Goal: Check status

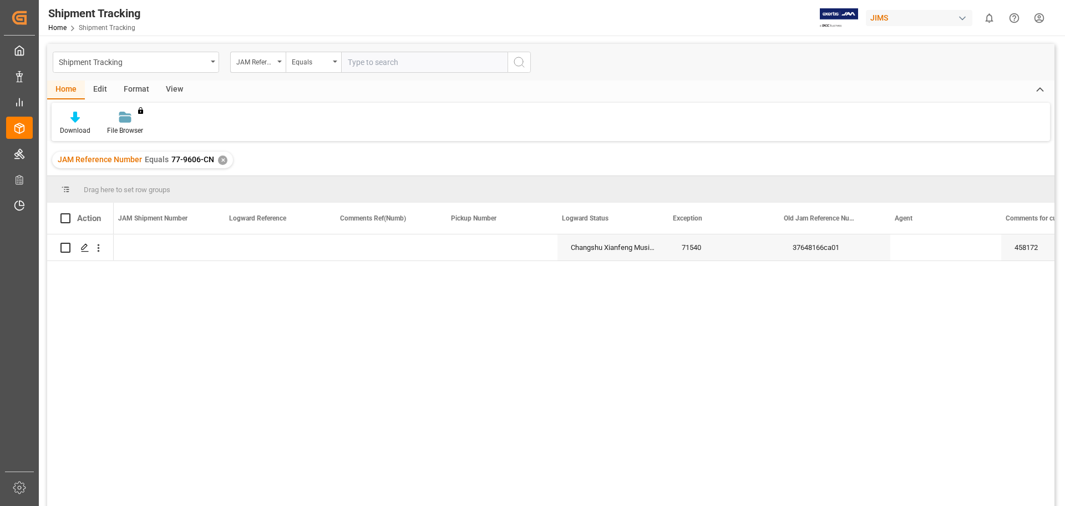
scroll to position [0, 564]
click at [220, 163] on div "✕" at bounding box center [222, 159] width 9 height 9
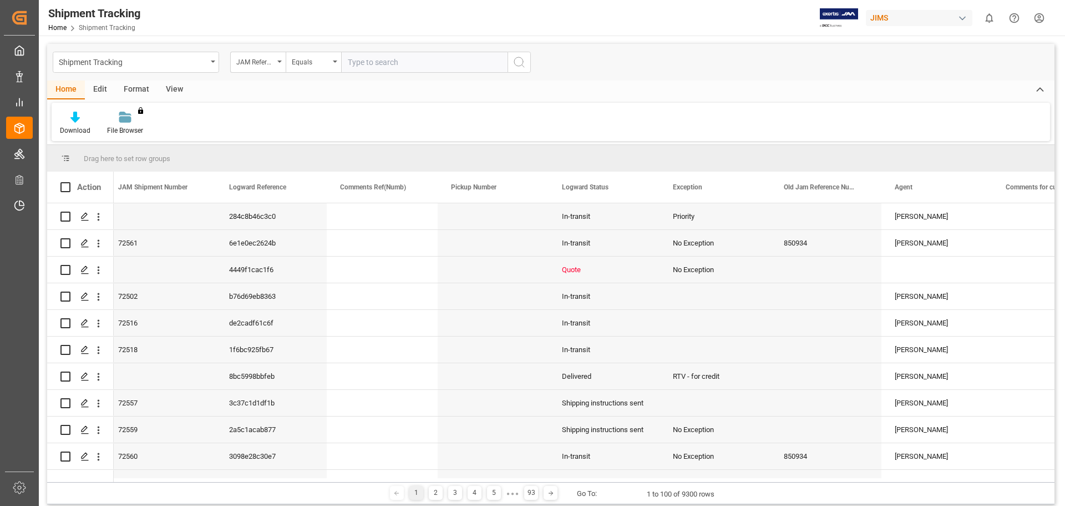
click at [385, 61] on input "text" at bounding box center [424, 62] width 166 height 21
paste input "77-10517-US"
type input "77-10517-US"
click at [515, 64] on circle "search button" at bounding box center [518, 61] width 9 height 9
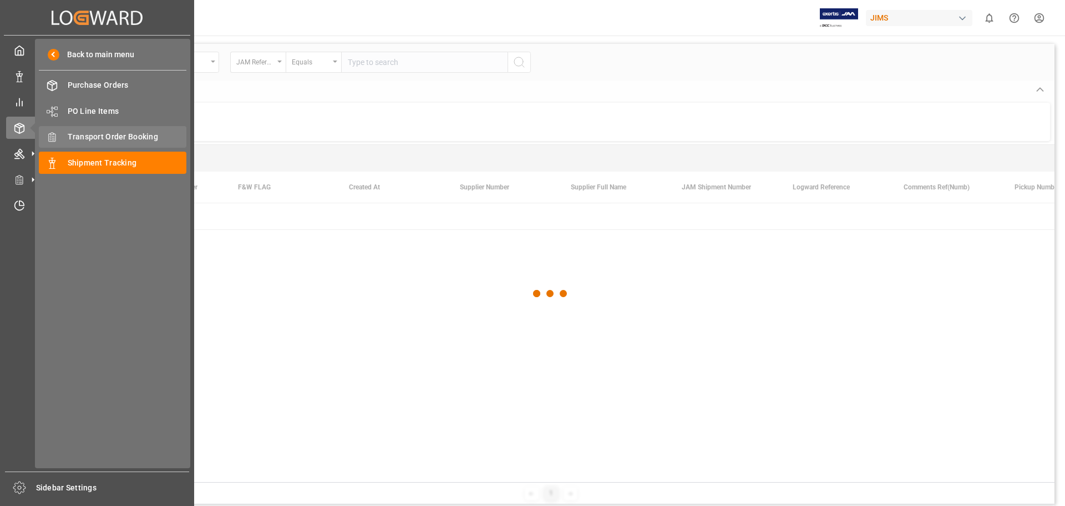
click at [145, 133] on span "Transport Order Booking" at bounding box center [127, 137] width 119 height 12
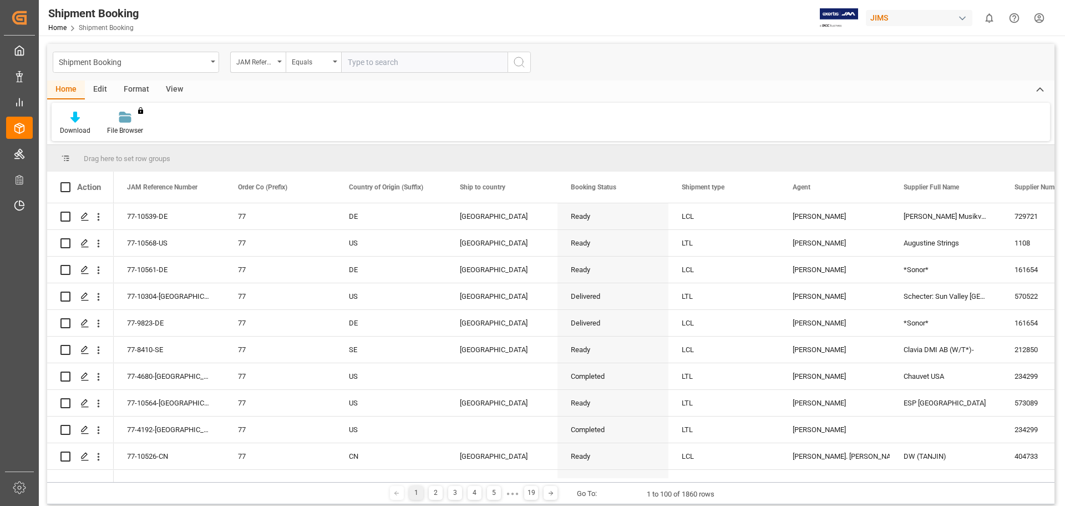
click at [426, 64] on input "text" at bounding box center [424, 62] width 166 height 21
paste input "77-10517-US"
type input "77-10517-US"
click at [527, 64] on button "search button" at bounding box center [519, 62] width 23 height 21
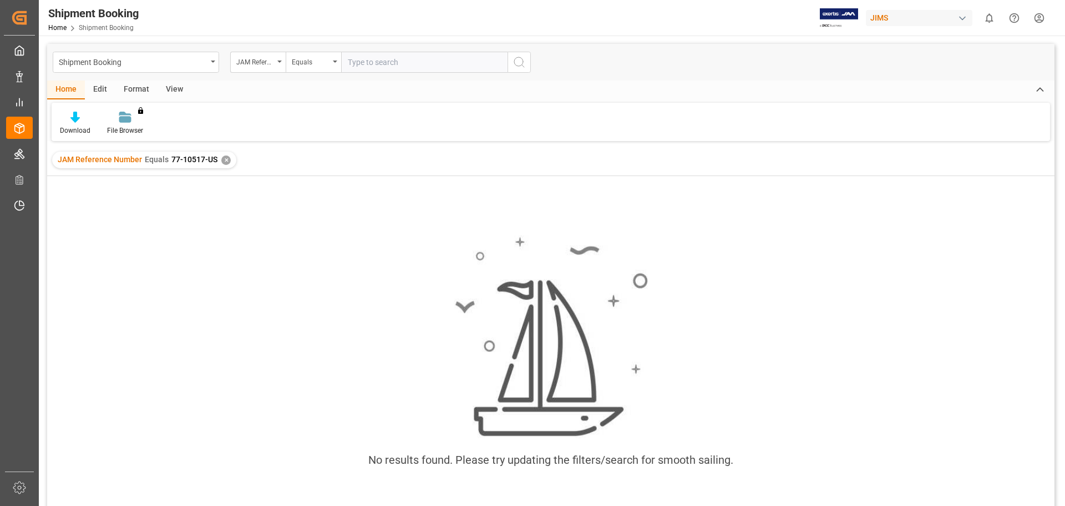
click at [225, 161] on div "✕" at bounding box center [225, 159] width 9 height 9
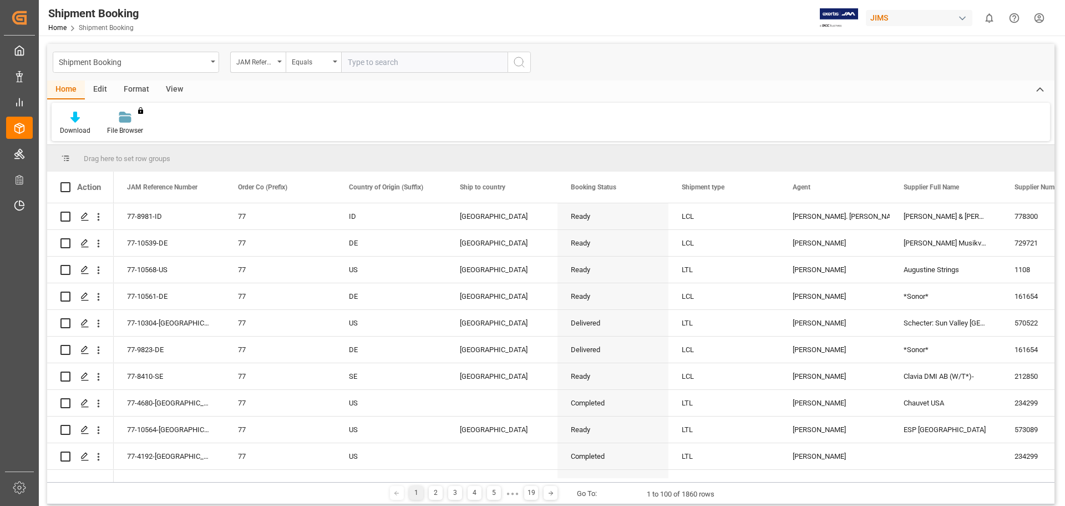
click at [387, 68] on input "text" at bounding box center [424, 62] width 166 height 21
paste input "77-9376-ID"
type input "77-9376-ID"
click at [516, 63] on icon "search button" at bounding box center [519, 61] width 13 height 13
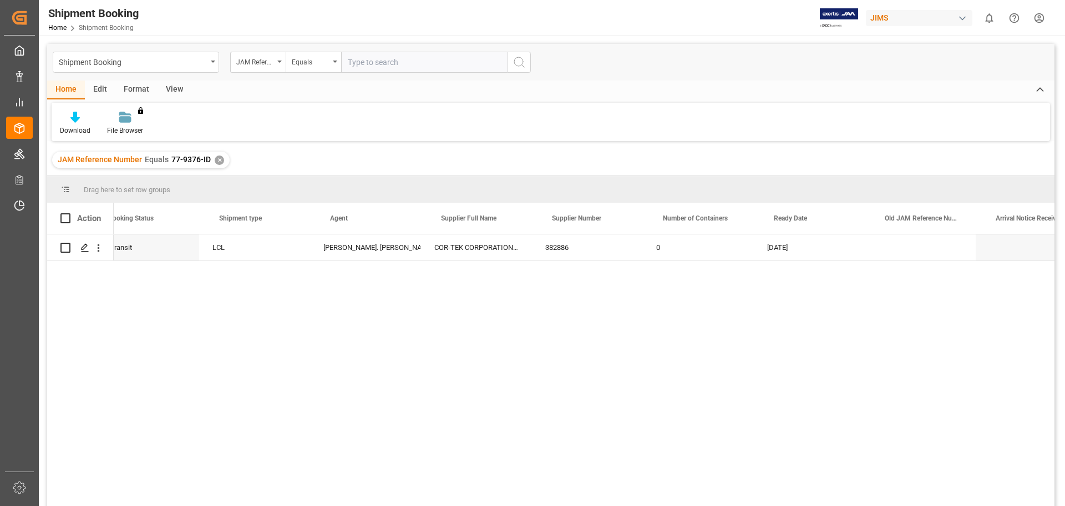
scroll to position [0, 825]
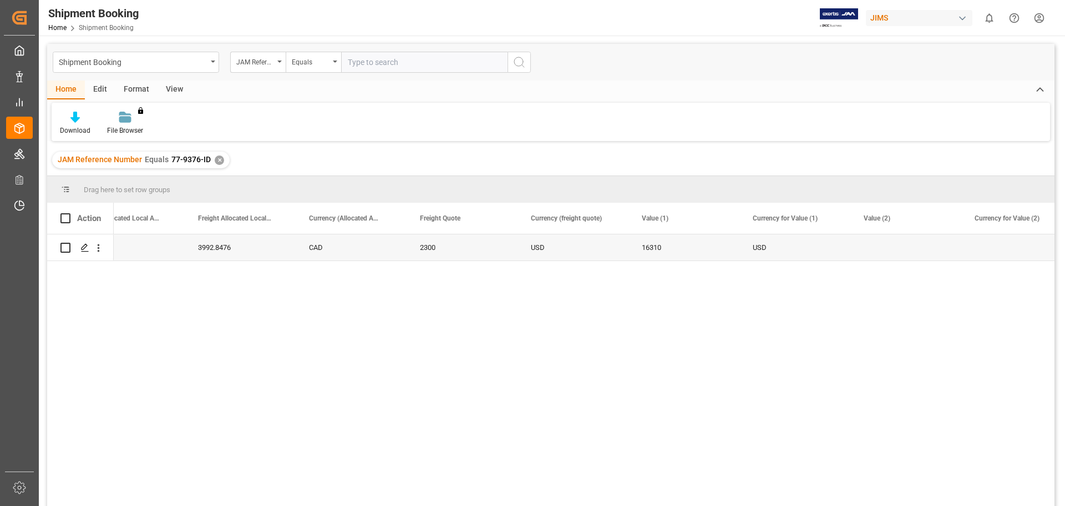
click at [501, 371] on div "1409.76 3992.8476 CAD 2300 USD 16310 USD" at bounding box center [584, 373] width 941 height 279
